Goal: Task Accomplishment & Management: Complete application form

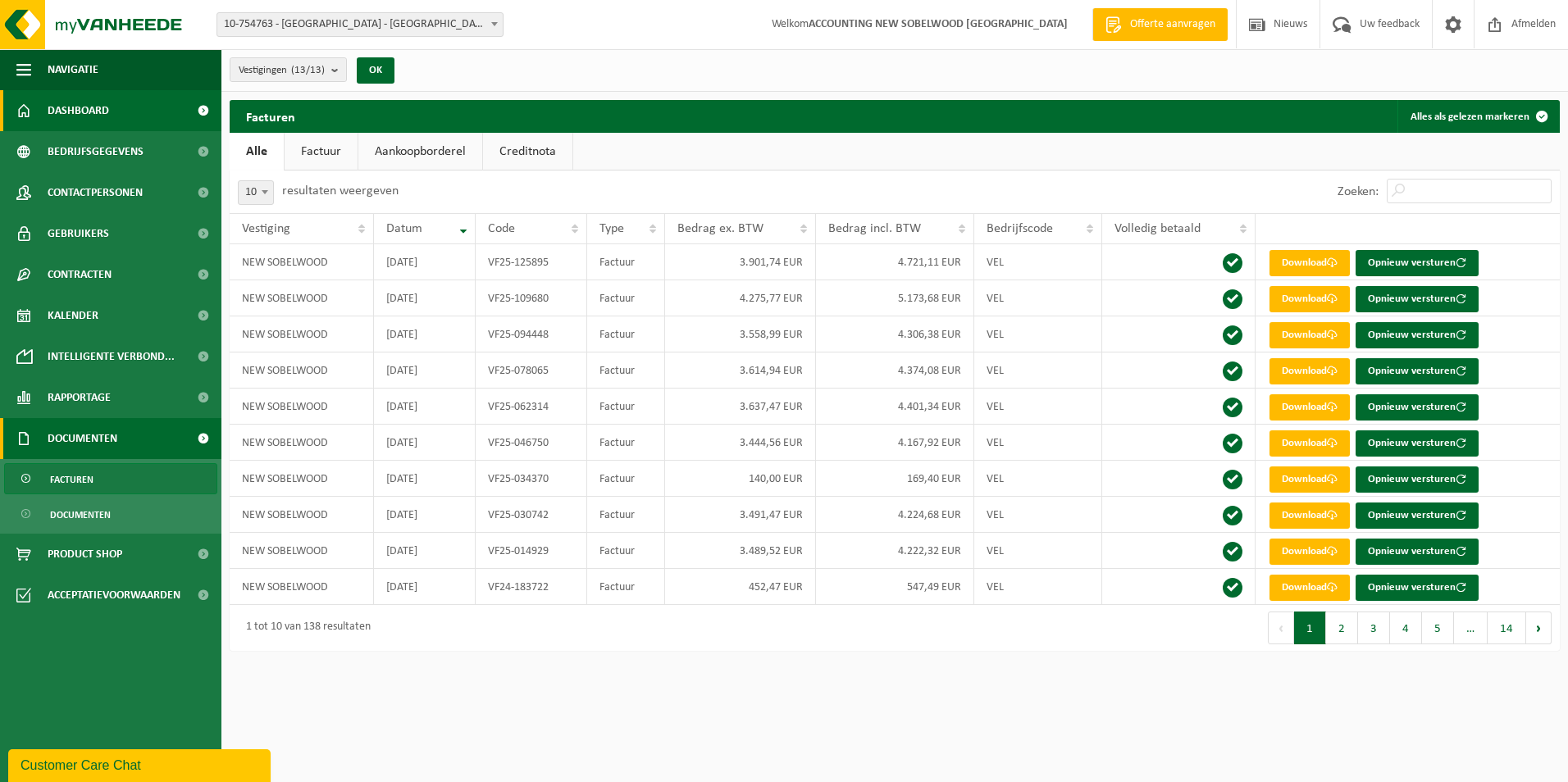
click at [108, 113] on span "Dashboard" at bounding box center [78, 111] width 62 height 41
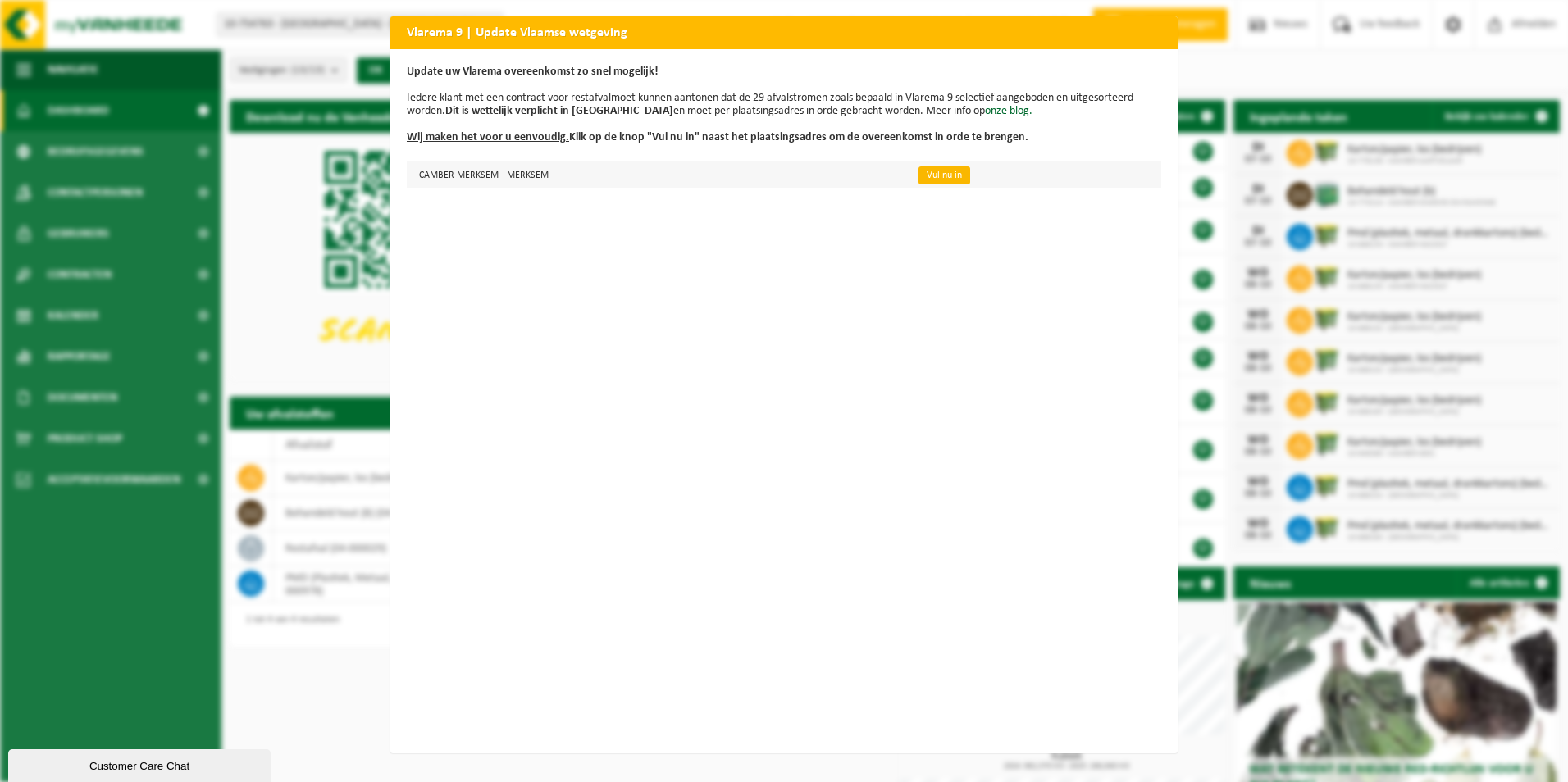
click at [938, 174] on link "Vul nu in" at bounding box center [944, 175] width 52 height 18
